Goal: Information Seeking & Learning: Compare options

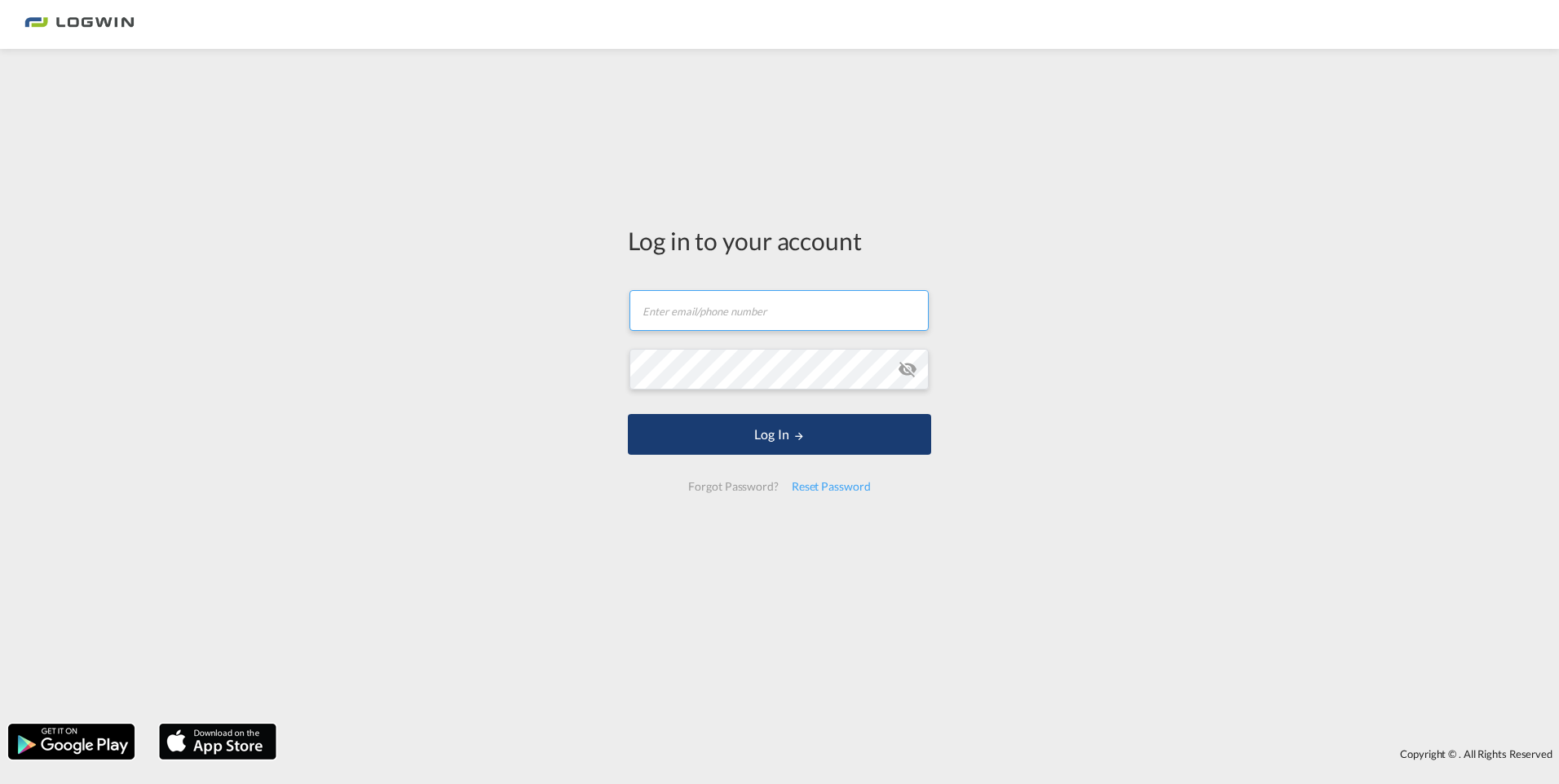
type input "[PERSON_NAME][EMAIL_ADDRESS][PERSON_NAME][DOMAIN_NAME]"
click at [728, 431] on button "Log In" at bounding box center [779, 434] width 303 height 40
